Goal: Use online tool/utility: Utilize a website feature to perform a specific function

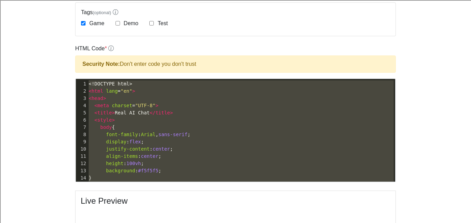
drag, startPoint x: 129, startPoint y: 170, endPoint x: 87, endPoint y: 7, distance: 168.5
type textarea "​<!LOREMIP dolo> <sita cons="ad"> <elit> <sedd eiusmod="TEM-3"> <incid>Utla ET …"
paste textarea
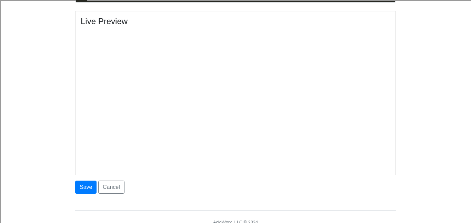
scroll to position [385, 0]
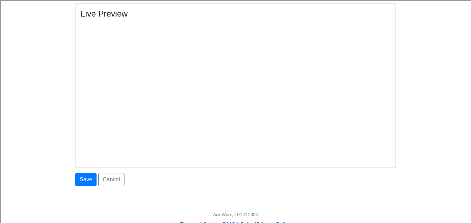
click at [88, 177] on button "Save" at bounding box center [85, 179] width 21 height 13
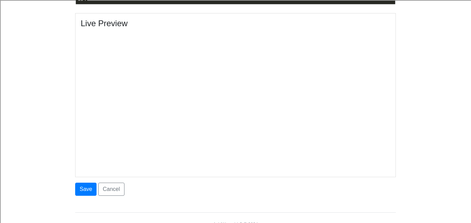
scroll to position [375, 0]
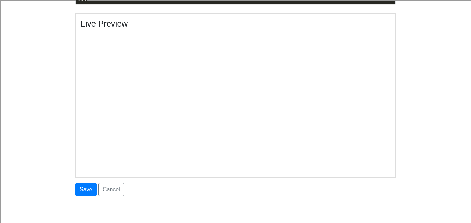
click at [184, 171] on div "Live Preview" at bounding box center [235, 95] width 321 height 164
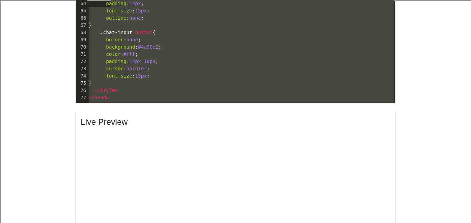
scroll to position [0, 0]
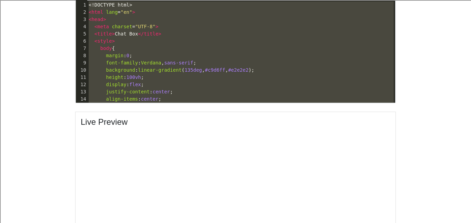
type textarea "head> <meta charset="UTF-8"> <title>Chat Box</title> <style> body { margin: 0; …"
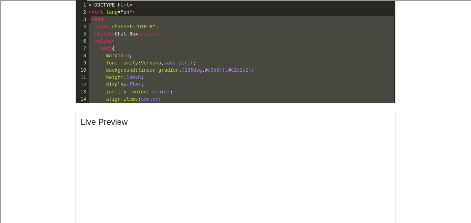
drag, startPoint x: 103, startPoint y: 87, endPoint x: 91, endPoint y: 16, distance: 71.9
click at [89, 21] on span "<" at bounding box center [90, 20] width 3 height 6
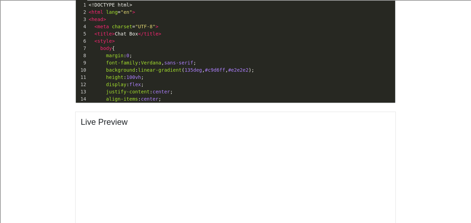
drag, startPoint x: 86, startPoint y: 2, endPoint x: 132, endPoint y: 22, distance: 50.4
click at [132, 22] on div "1 <!DOCTYPE html> 2 < html lang = "en" > 3 < head > 4 < meta charset = "UTF-8" …" at bounding box center [241, 120] width 308 height 239
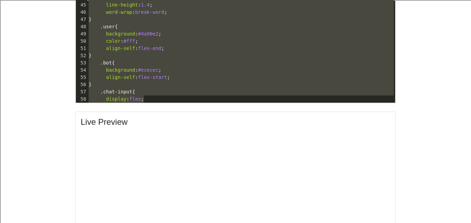
scroll to position [413, 0]
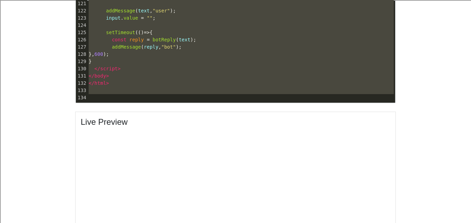
drag, startPoint x: 88, startPoint y: 2, endPoint x: 175, endPoint y: 105, distance: 134.1
type textarea "​<!LOREMIP dolo> <sita cons="ad"> <elit> <sedd eiusmod="TEM-8"> <incid>Utla Etd…"
paste textarea
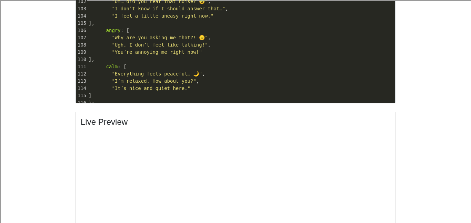
click at [62, 131] on body "CodeTester Assessment Tool Widget Contact Dashboard Logout Successfully signed …" at bounding box center [235, 65] width 471 height 685
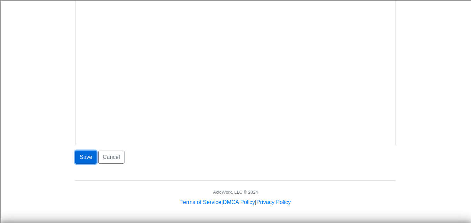
click at [84, 158] on button "Save" at bounding box center [85, 157] width 21 height 13
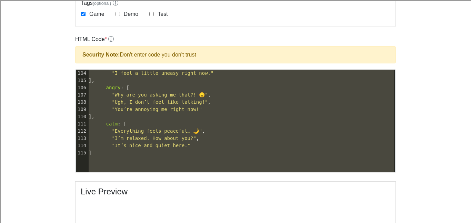
scroll to position [660, 0]
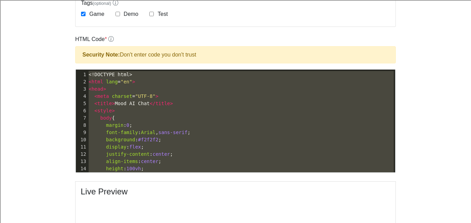
drag, startPoint x: 120, startPoint y: 167, endPoint x: 45, endPoint y: -21, distance: 201.7
type textarea "​<!LOREMIP dolo> <sita cons="ad"> <elit> <sedd eiusmod="TEM-1"> <incid>Utla ET …"
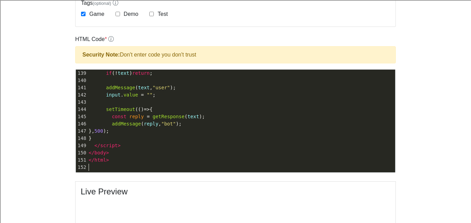
scroll to position [408, 0]
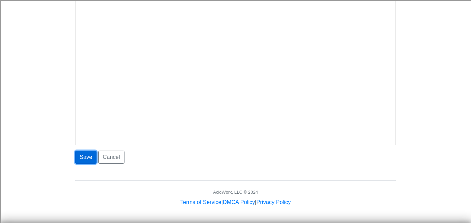
click at [92, 156] on button "Save" at bounding box center [85, 157] width 21 height 13
